Goal: Information Seeking & Learning: Find specific fact

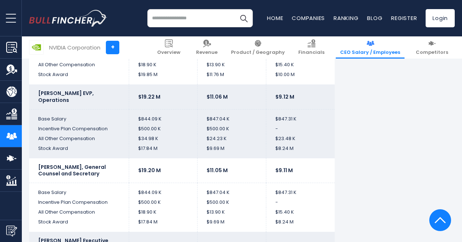
scroll to position [1637, 0]
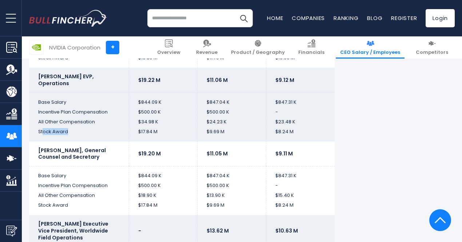
drag, startPoint x: 64, startPoint y: 131, endPoint x: 37, endPoint y: 131, distance: 26.9
click at [37, 131] on td "Stock Award" at bounding box center [79, 134] width 100 height 15
click at [81, 118] on td "All Other Compensation" at bounding box center [79, 122] width 100 height 10
drag, startPoint x: 88, startPoint y: 120, endPoint x: 31, endPoint y: 123, distance: 56.8
click at [31, 123] on td "All Other Compensation" at bounding box center [79, 122] width 100 height 10
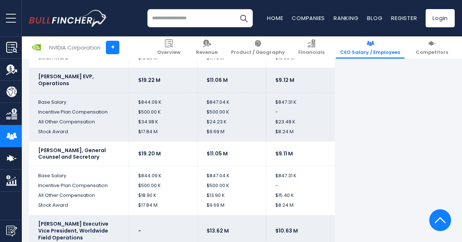
click at [79, 127] on td "Stock Award" at bounding box center [79, 134] width 100 height 15
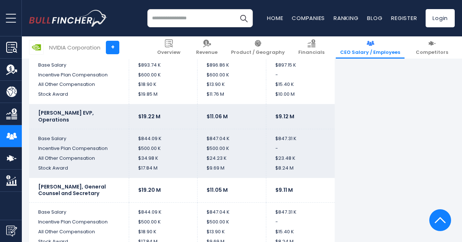
scroll to position [1564, 0]
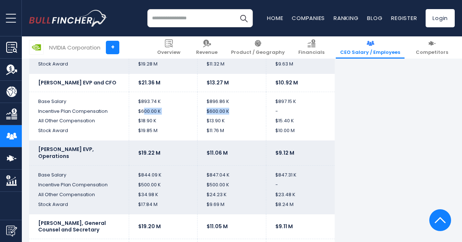
drag, startPoint x: 137, startPoint y: 110, endPoint x: 230, endPoint y: 109, distance: 92.4
click at [230, 109] on tr "Incentive Plan Compensation $600.00 K $600.00 K -" at bounding box center [182, 112] width 306 height 10
click at [146, 128] on td "$19.85 M" at bounding box center [163, 133] width 69 height 15
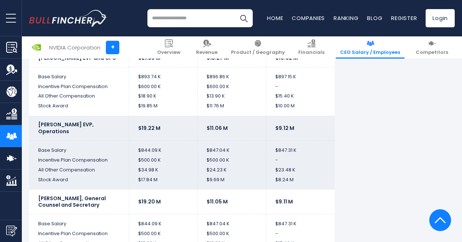
scroll to position [1600, 0]
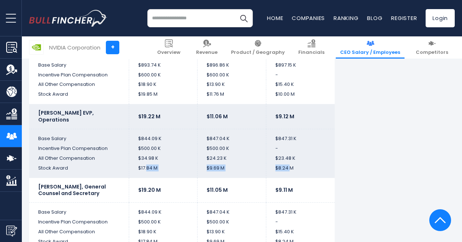
drag, startPoint x: 142, startPoint y: 165, endPoint x: 284, endPoint y: 167, distance: 142.6
click at [284, 167] on tr "Stock Award $17.84 M $9.69 M $8.24 M" at bounding box center [182, 170] width 306 height 15
click at [224, 146] on td "$500.00 K" at bounding box center [231, 149] width 69 height 10
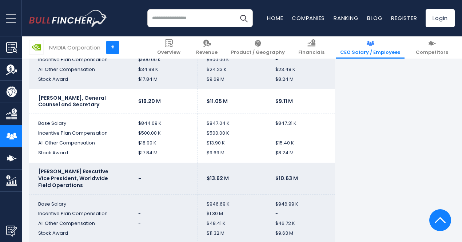
scroll to position [1673, 0]
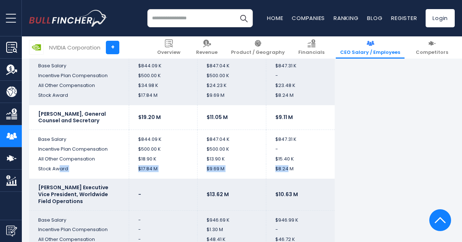
drag, startPoint x: 52, startPoint y: 168, endPoint x: 283, endPoint y: 163, distance: 230.6
click at [283, 164] on tr "Stock Award $17.84 M $9.69 M $8.24 M" at bounding box center [182, 171] width 306 height 15
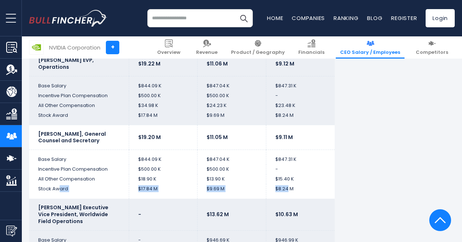
scroll to position [1637, 0]
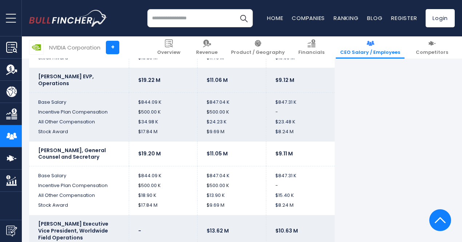
click at [276, 128] on td "$8.24 M" at bounding box center [300, 134] width 69 height 15
click at [288, 130] on td "$8.24 M" at bounding box center [300, 134] width 69 height 15
